Goal: Task Accomplishment & Management: Use online tool/utility

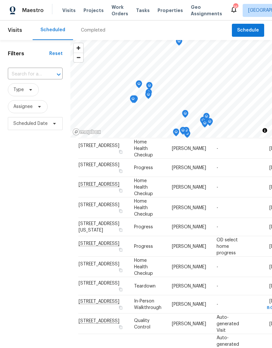
click at [29, 69] on input "text" at bounding box center [26, 74] width 36 height 10
type input "[PERSON_NAME]"
click at [28, 147] on div "Filters Reset [PERSON_NAME] ​ Type Assignee Scheduled Date" at bounding box center [35, 228] width 70 height 376
click at [251, 26] on span "Schedule" at bounding box center [248, 30] width 22 height 8
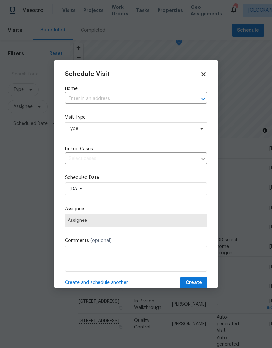
click at [76, 95] on input "text" at bounding box center [127, 99] width 124 height 10
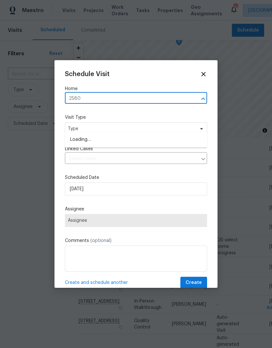
type input "25802"
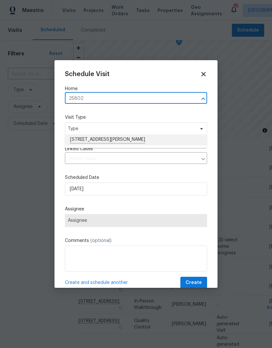
click at [83, 134] on li "[STREET_ADDRESS][PERSON_NAME]" at bounding box center [136, 139] width 142 height 11
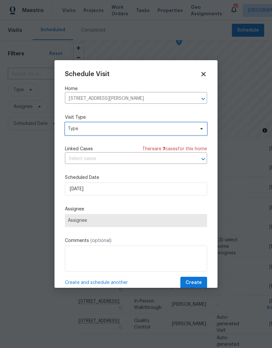
click at [79, 129] on span "Type" at bounding box center [131, 129] width 127 height 7
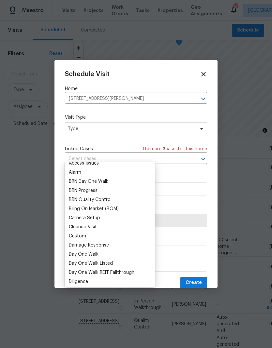
scroll to position [47, 0]
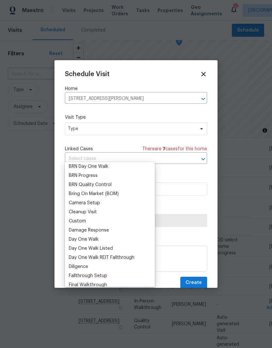
click at [73, 218] on div "Custom" at bounding box center [77, 221] width 17 height 7
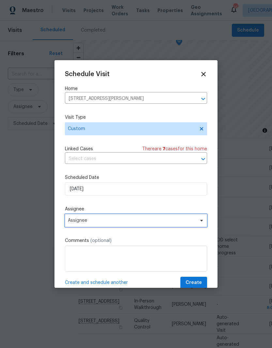
click at [79, 222] on span "Assignee" at bounding box center [132, 220] width 128 height 5
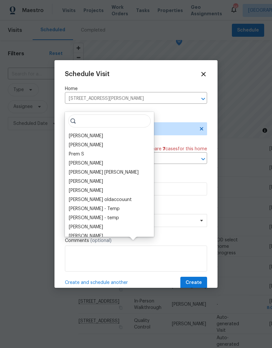
click at [73, 132] on div "[PERSON_NAME]" at bounding box center [109, 136] width 85 height 9
click at [73, 133] on div "[PERSON_NAME]" at bounding box center [86, 136] width 34 height 7
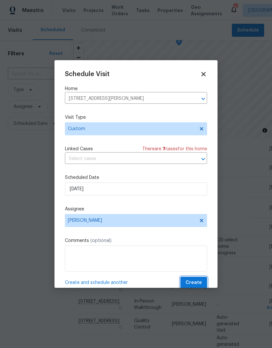
click at [202, 283] on button "Create" at bounding box center [193, 283] width 27 height 12
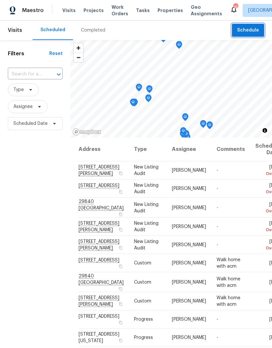
scroll to position [0, 0]
